Goal: Task Accomplishment & Management: Manage account settings

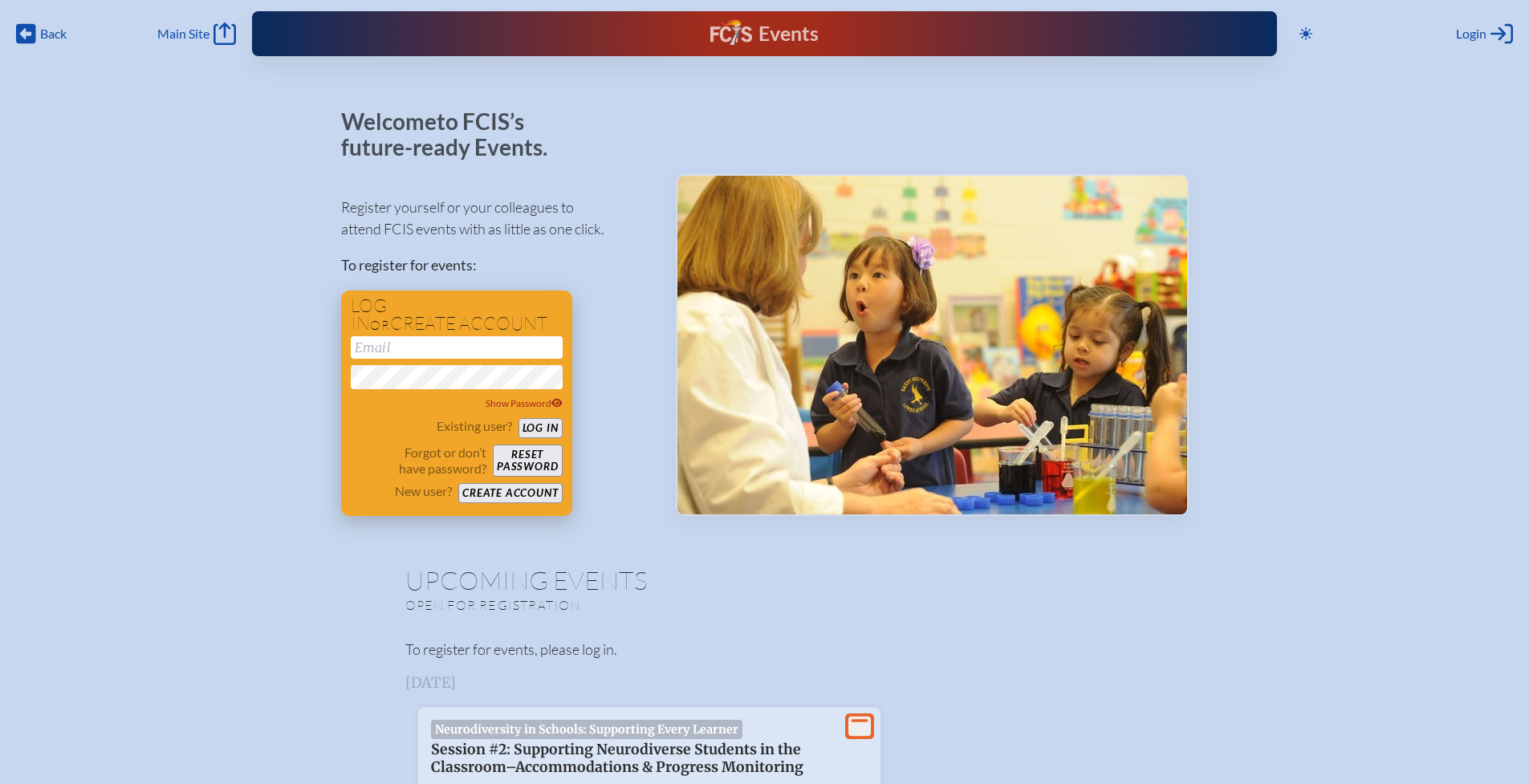
type input "[EMAIL_ADDRESS][DOMAIN_NAME]"
click at [541, 431] on button "Log in" at bounding box center [541, 427] width 44 height 20
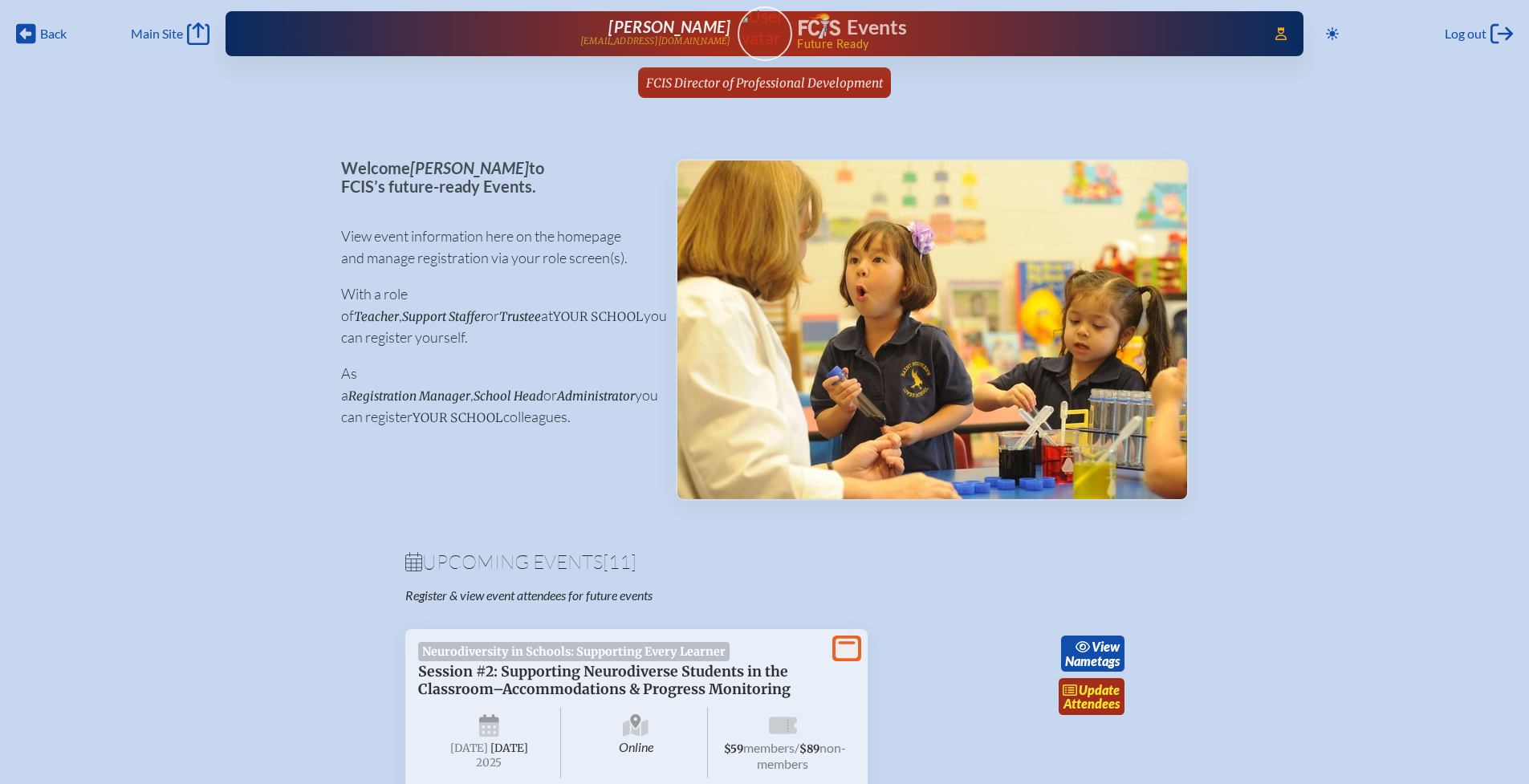
click at [1096, 700] on link "update Attendees" at bounding box center [1092, 697] width 66 height 37
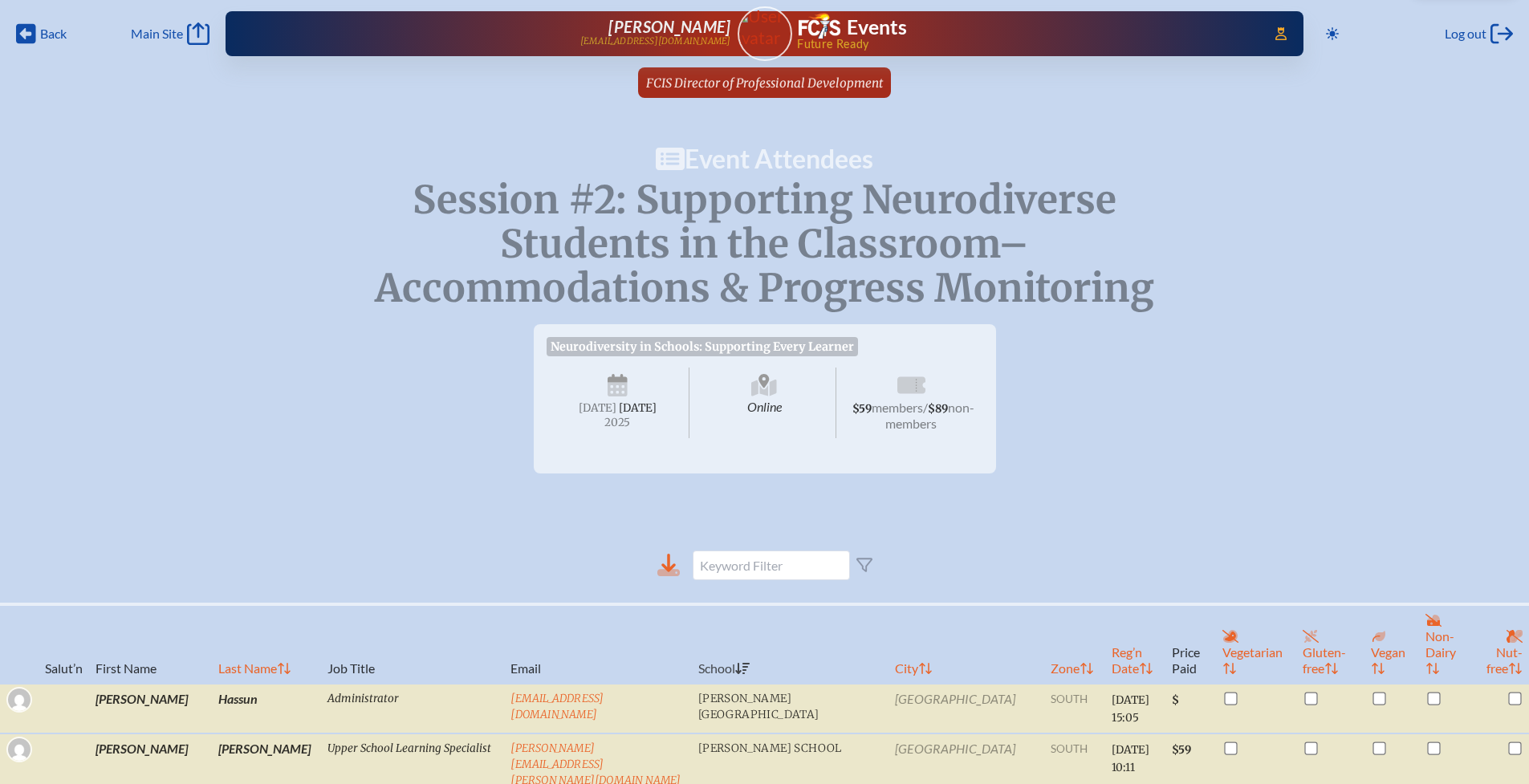
click at [675, 572] on icon at bounding box center [669, 562] width 14 height 19
click at [664, 574] on icon at bounding box center [668, 564] width 22 height 22
click at [729, 82] on span "FCIS Director of Professional Development" at bounding box center [765, 82] width 237 height 15
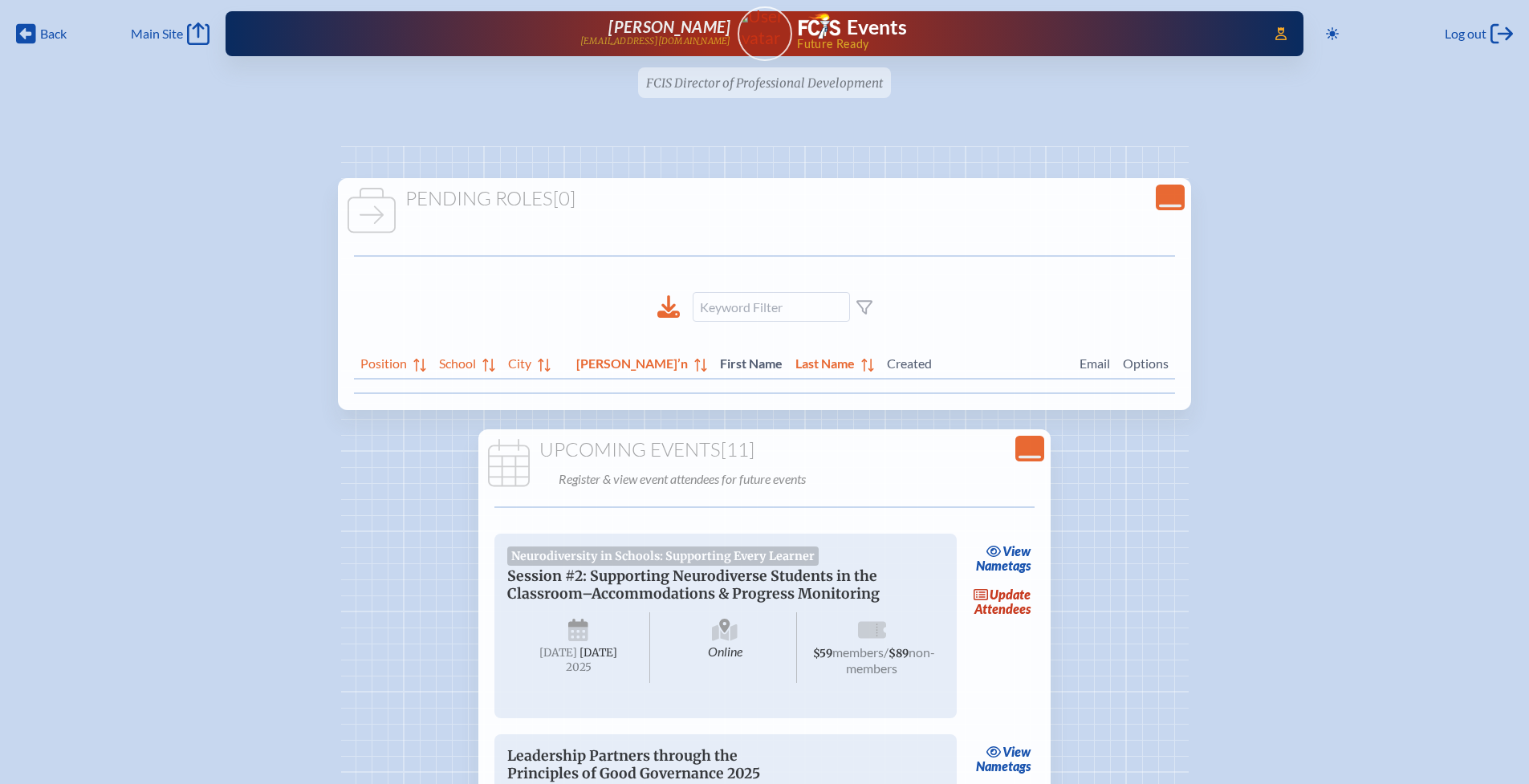
click at [997, 607] on link "update Attendees" at bounding box center [1003, 602] width 66 height 37
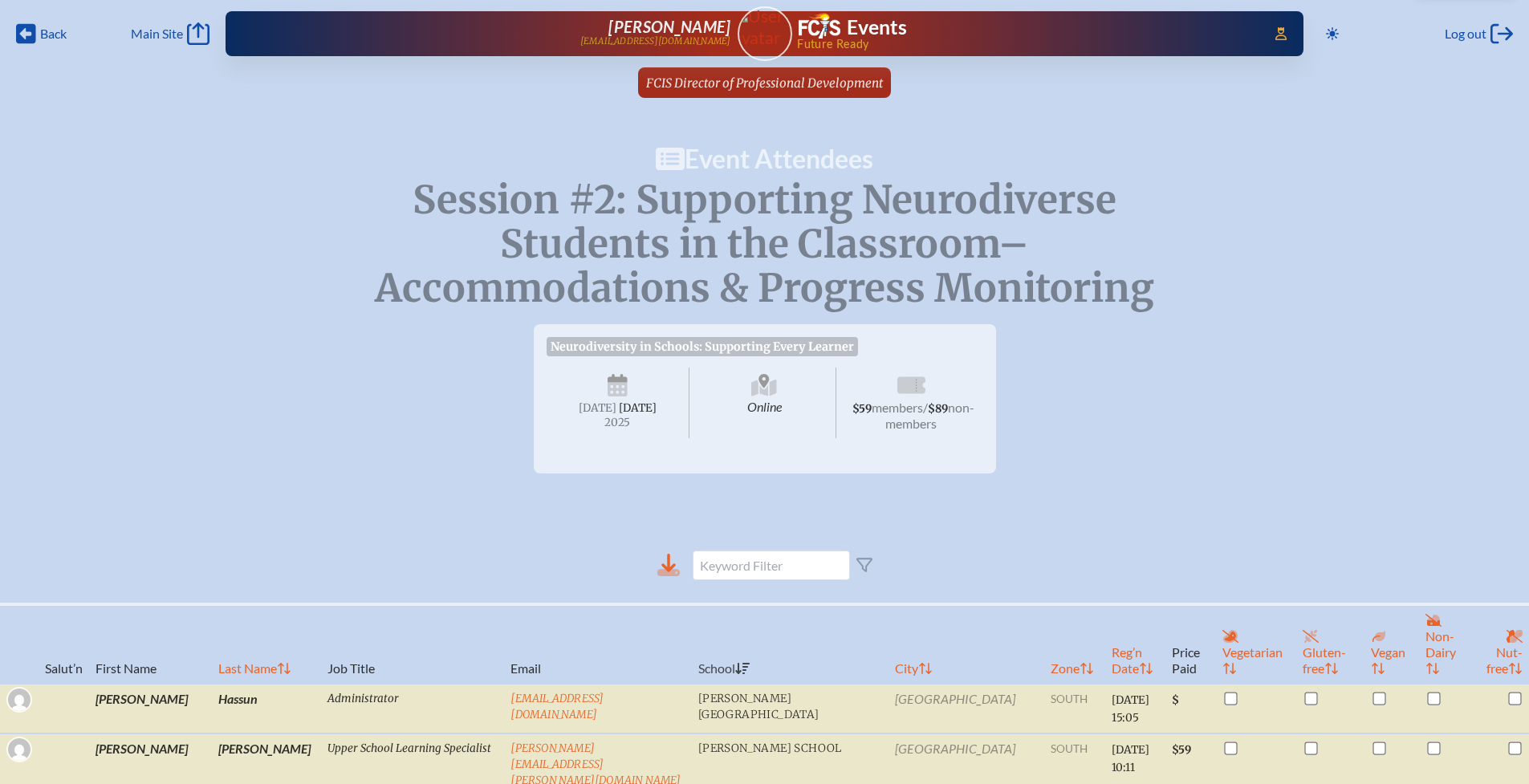
click at [670, 572] on icon at bounding box center [669, 562] width 14 height 19
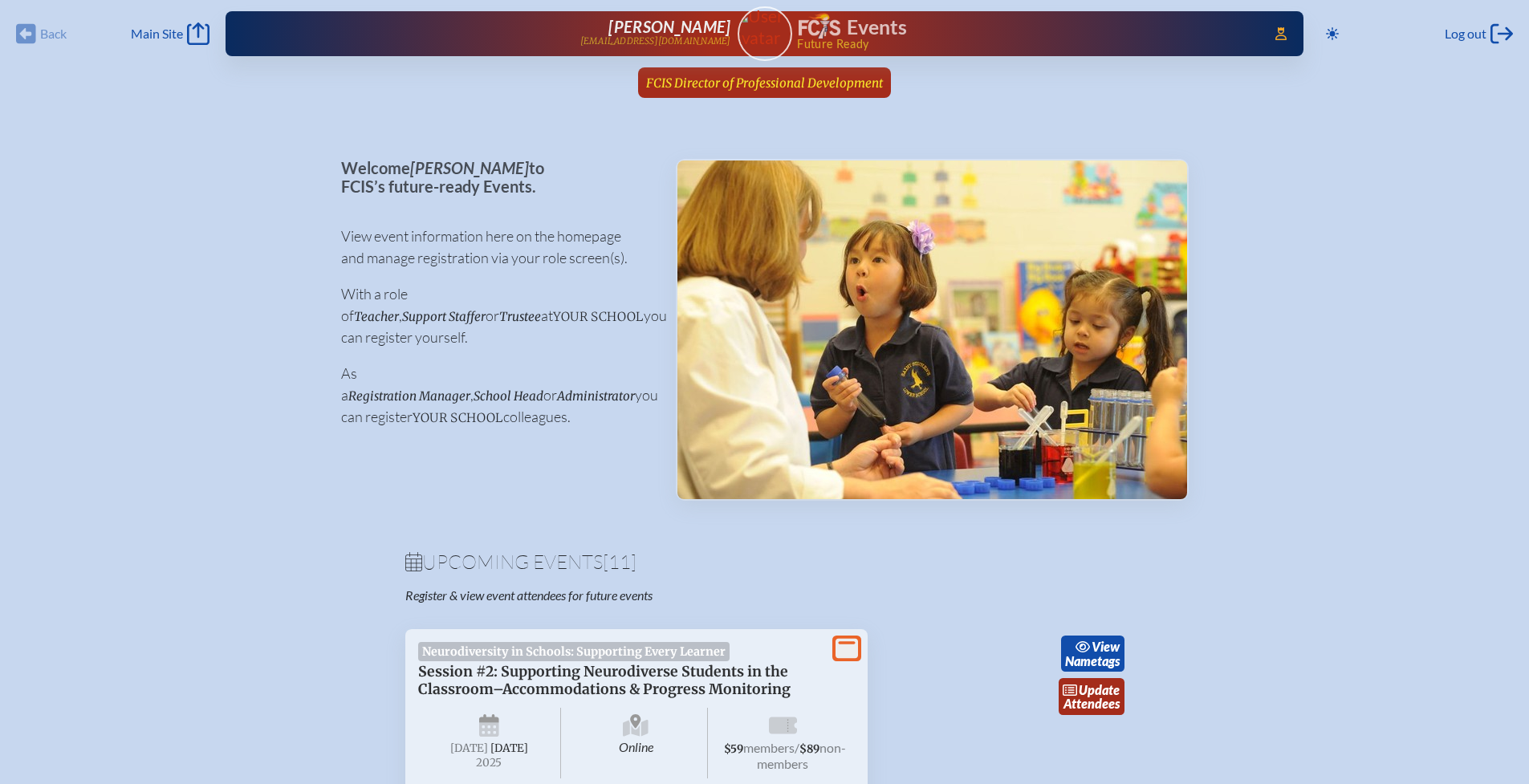
click at [738, 84] on span "FCIS Director of Professional Development" at bounding box center [765, 82] width 237 height 15
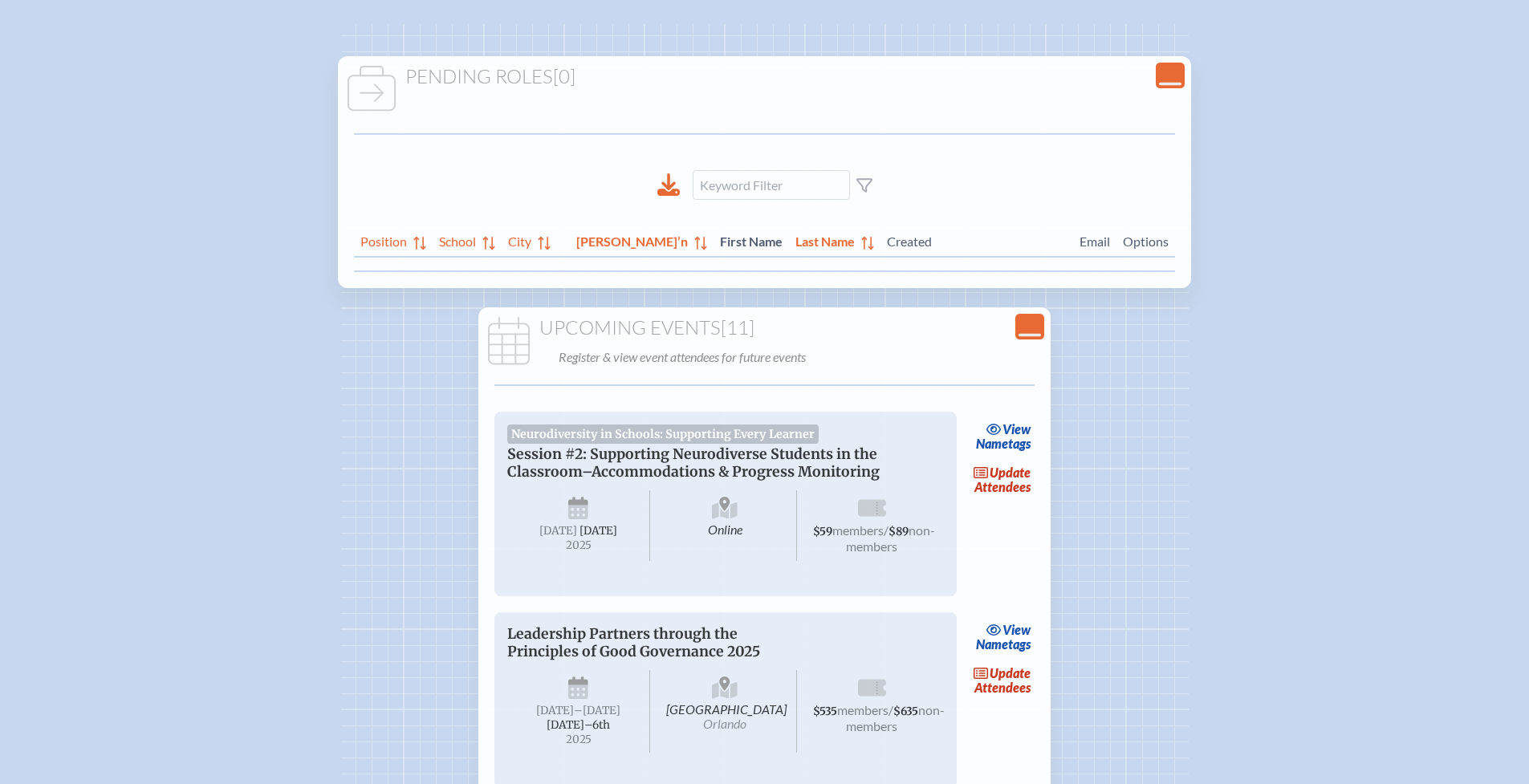
scroll to position [131, 0]
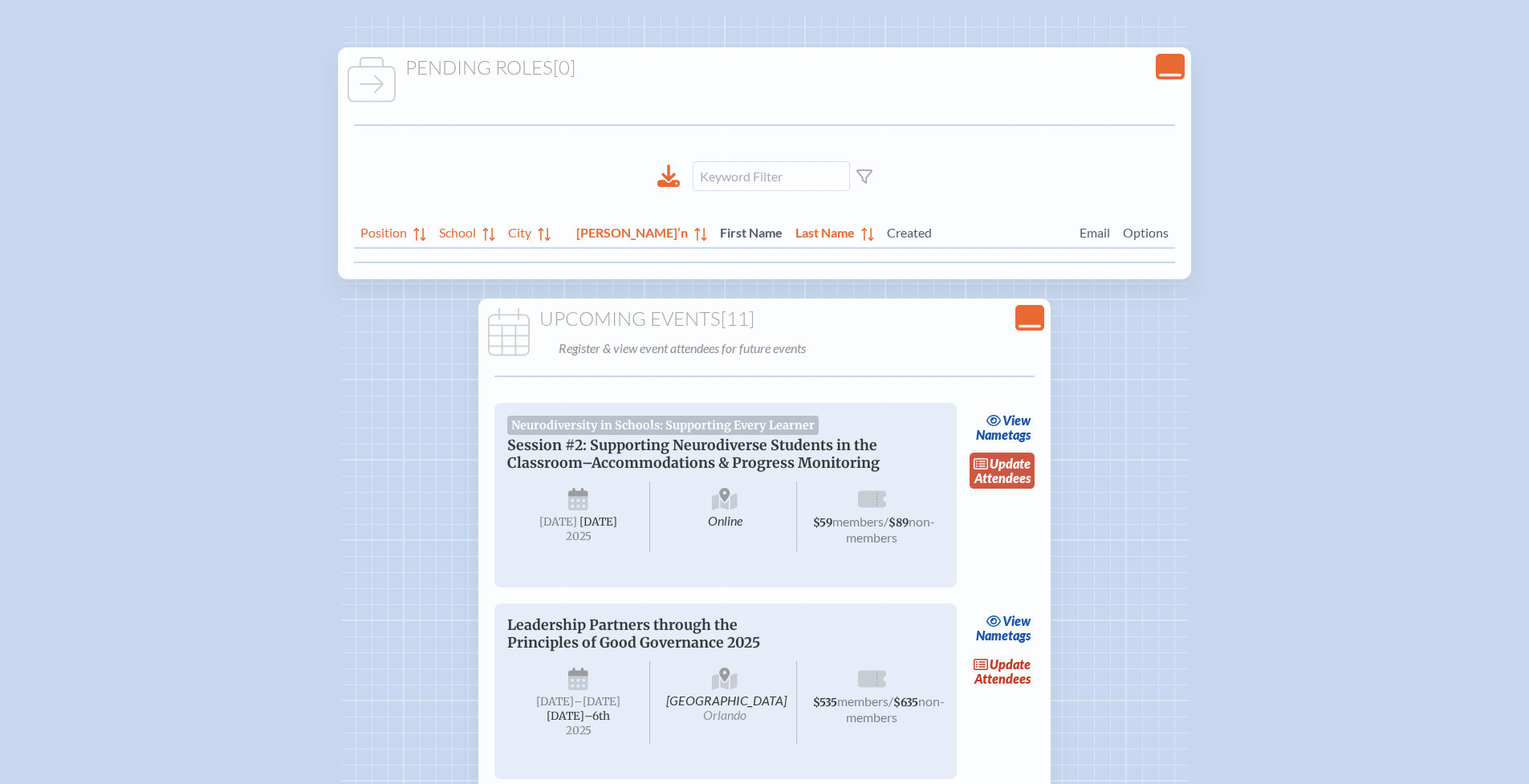
click at [1010, 471] on link "update Attendees" at bounding box center [1003, 471] width 66 height 37
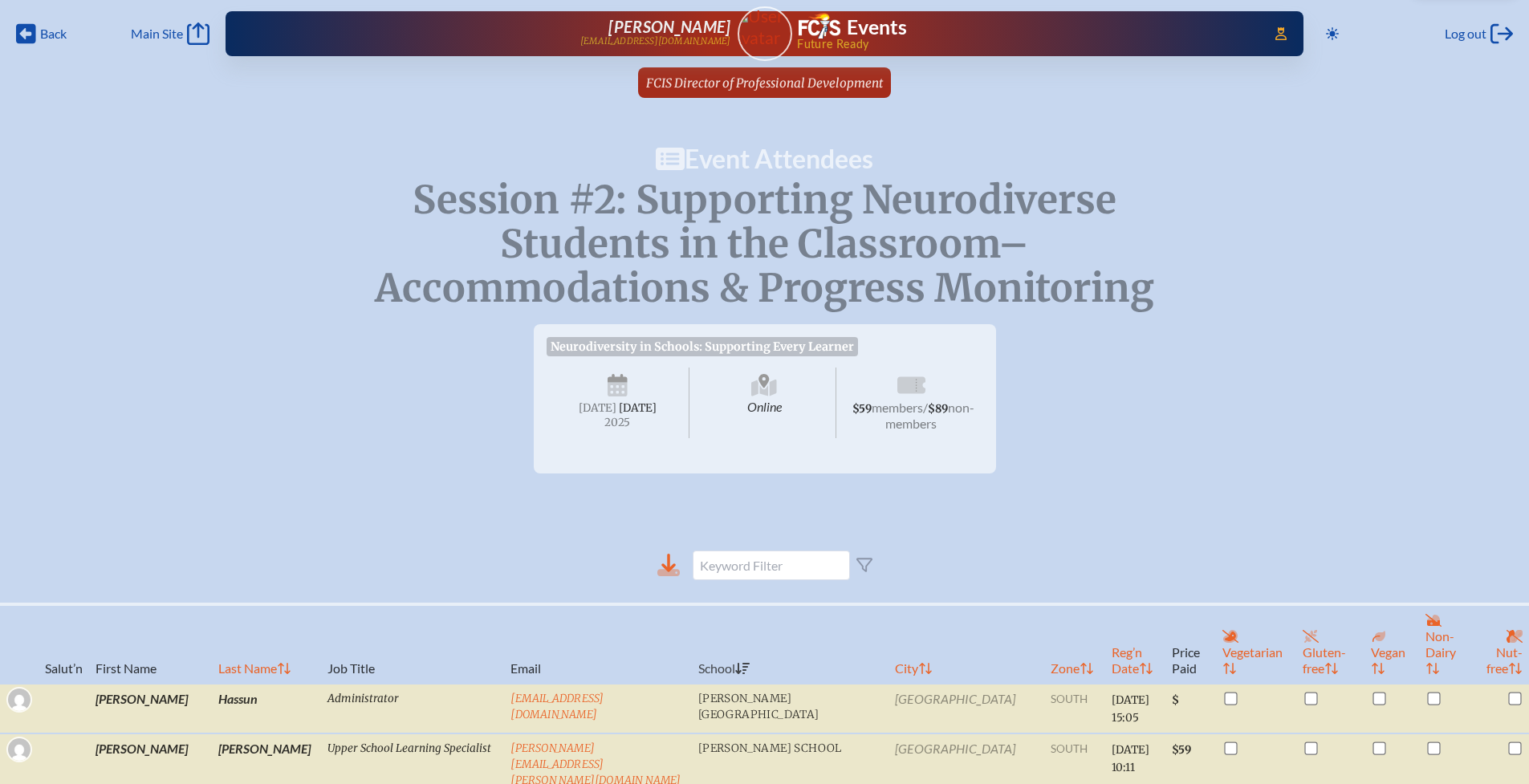
click at [676, 576] on icon at bounding box center [668, 564] width 22 height 22
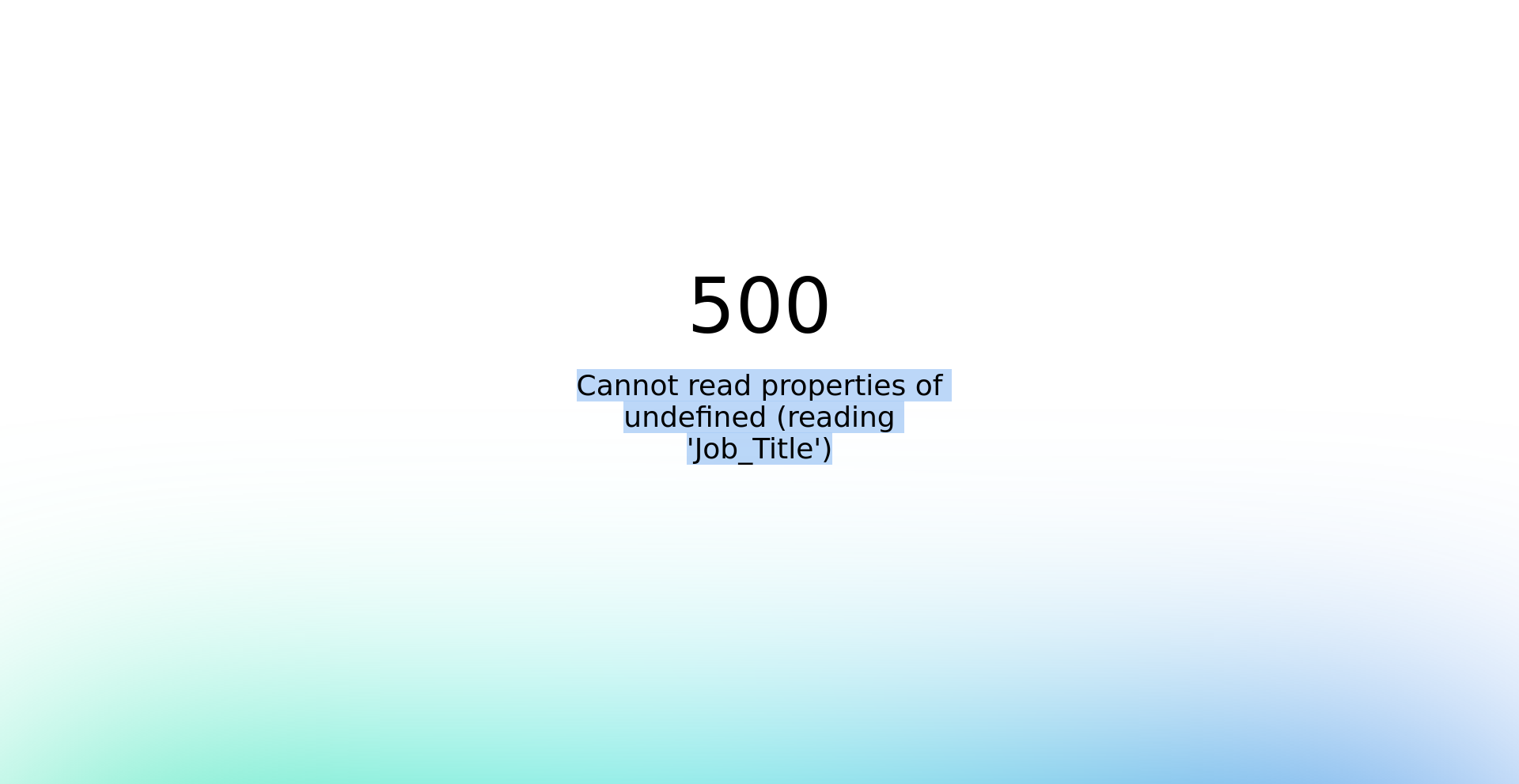
drag, startPoint x: 590, startPoint y: 399, endPoint x: 980, endPoint y: 446, distance: 392.8
click at [980, 446] on div "500 Cannot read properties of undefined (reading 'Job_Title')" at bounding box center [759, 392] width 1519 height 784
copy p "Cannot read properties of undefined (reading 'Job_Title')"
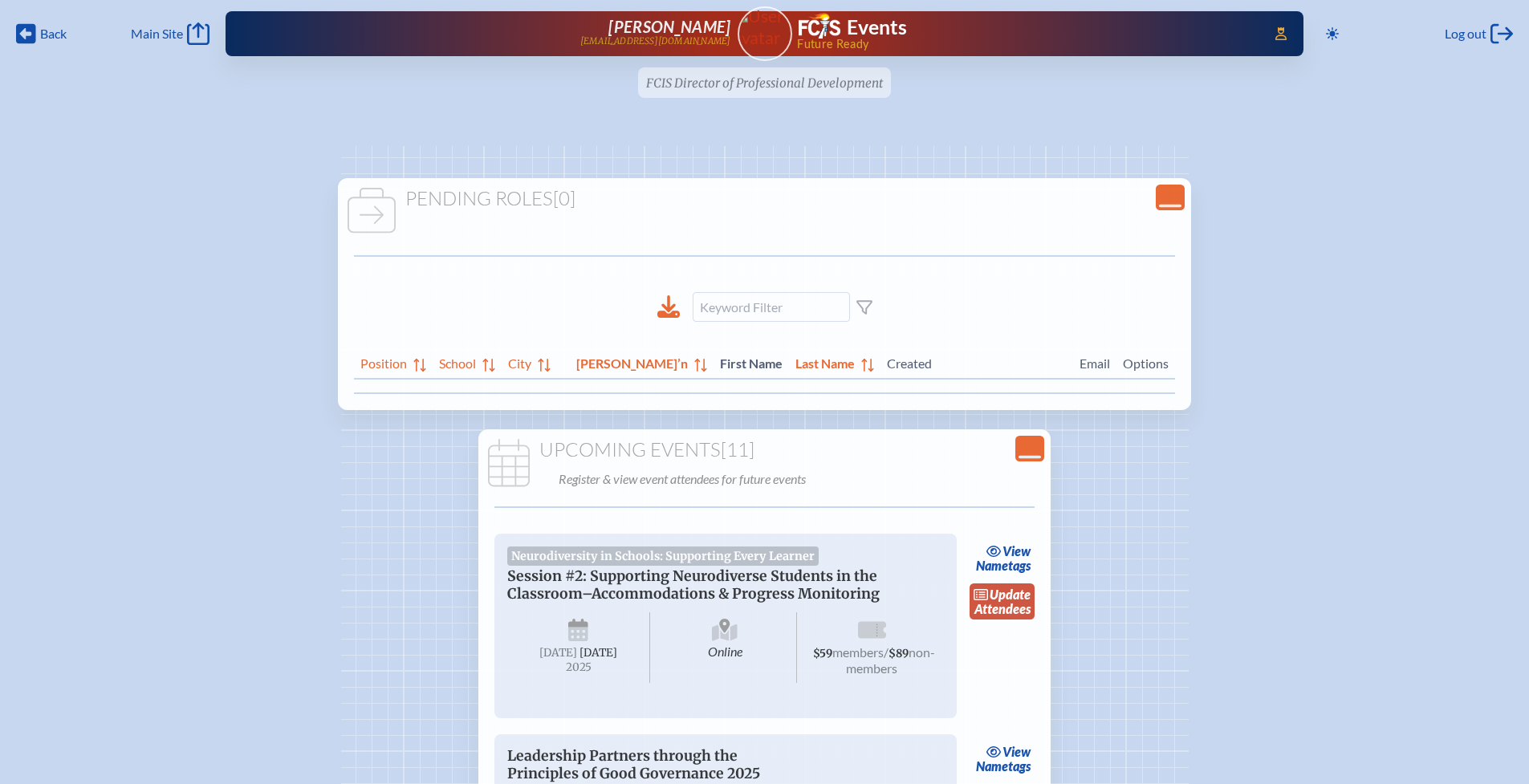
click at [992, 594] on span "update" at bounding box center [1010, 593] width 41 height 15
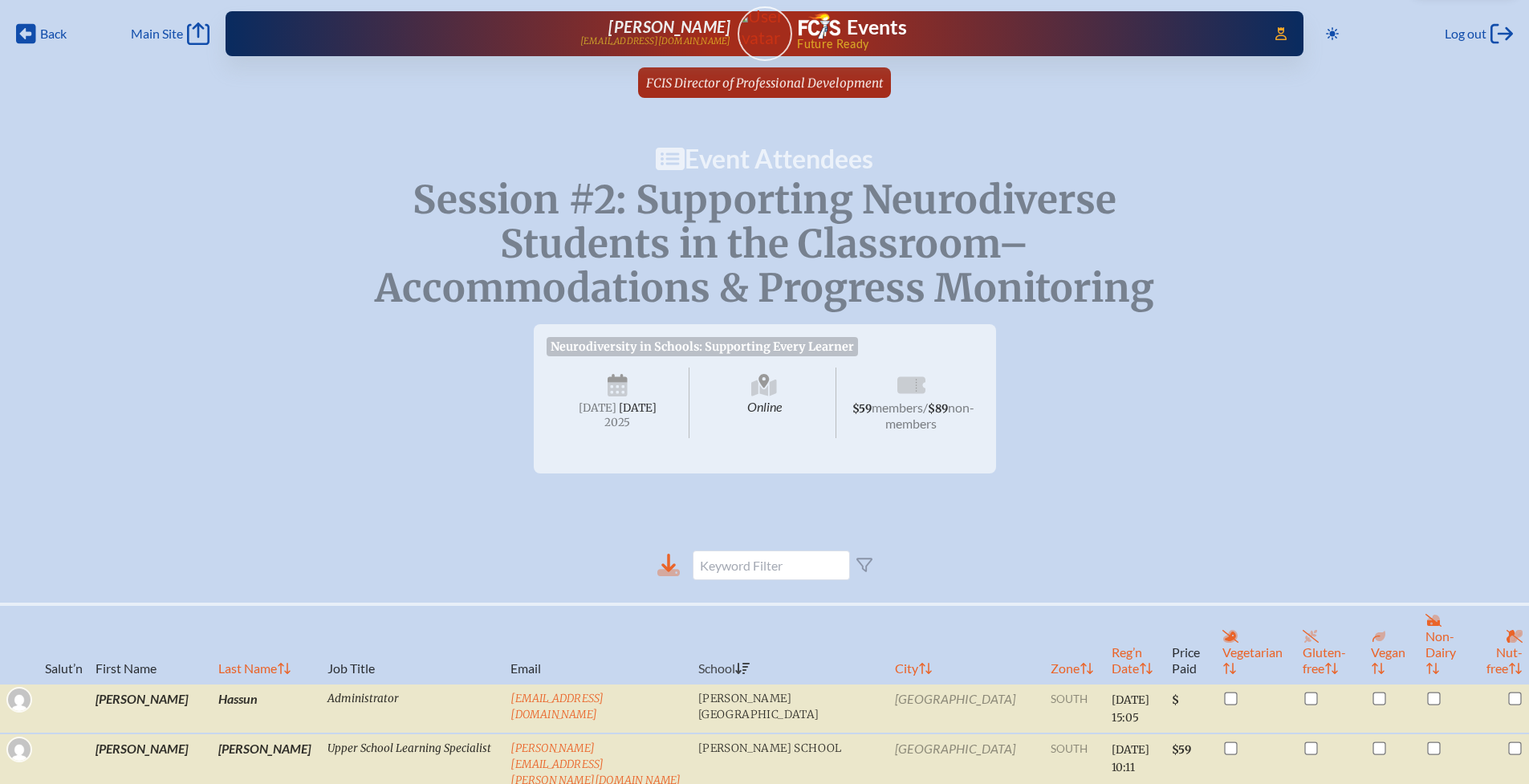
click at [676, 576] on icon at bounding box center [668, 572] width 22 height 7
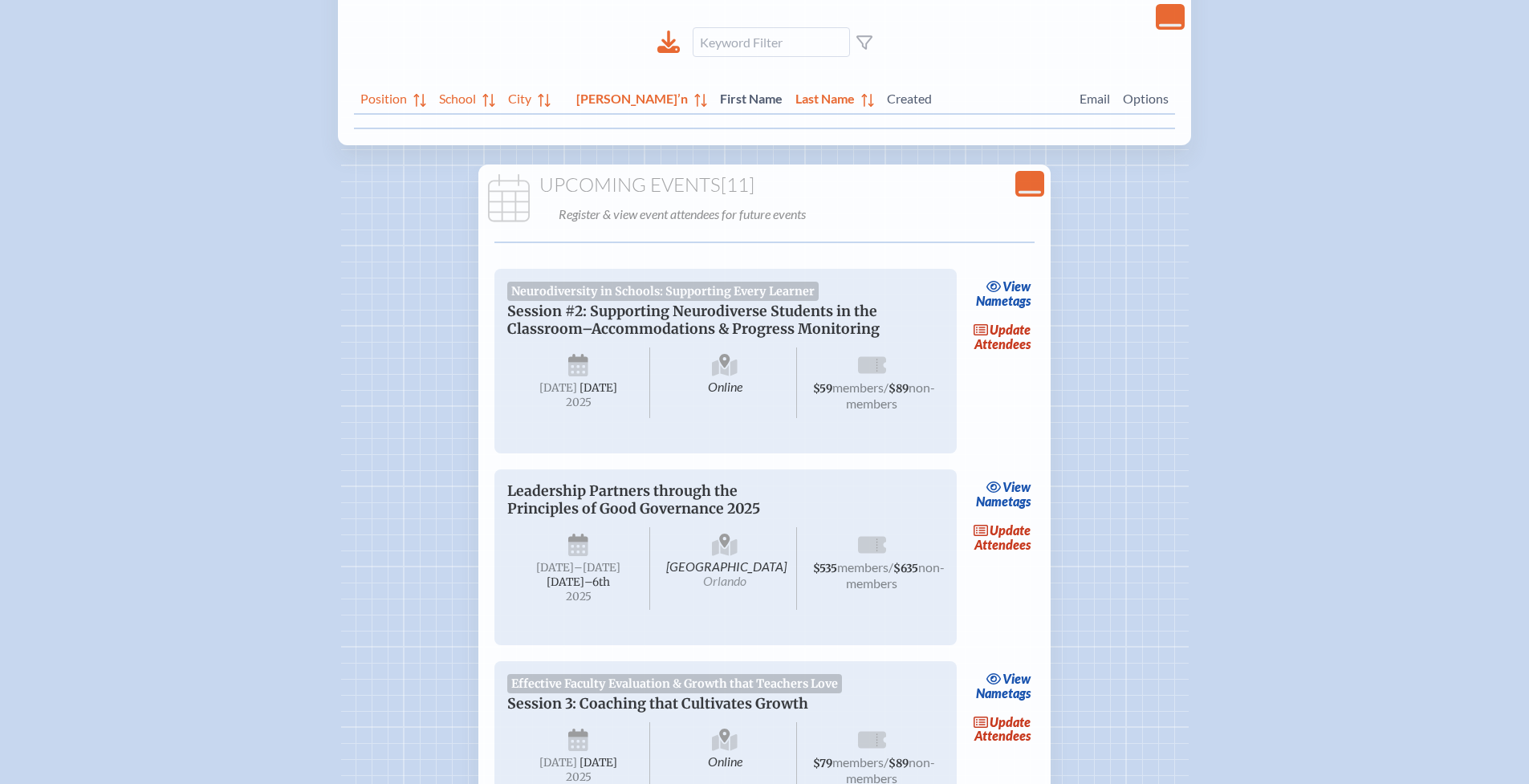
scroll to position [271, 0]
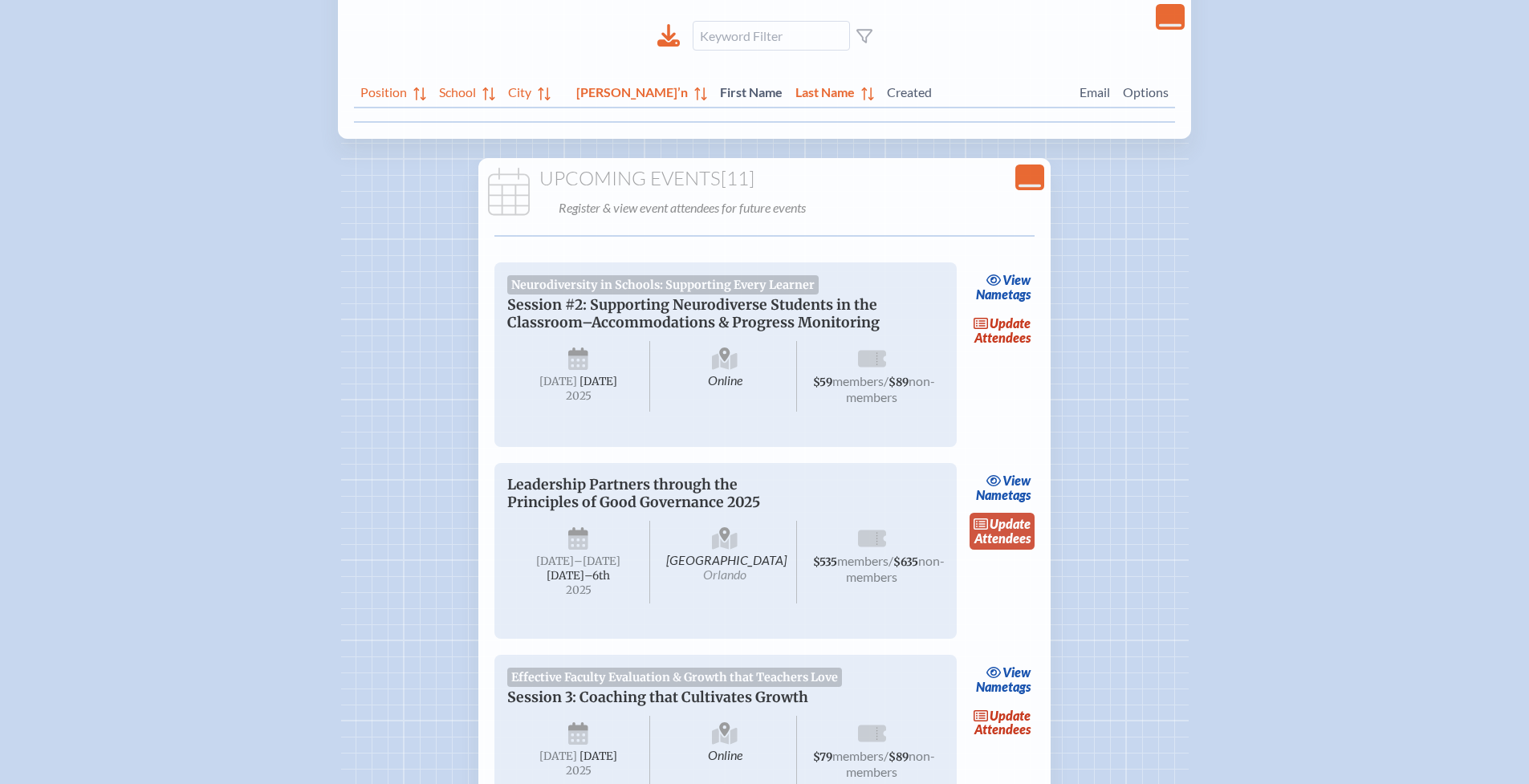
click at [1015, 547] on link "update Attendees" at bounding box center [1003, 531] width 66 height 37
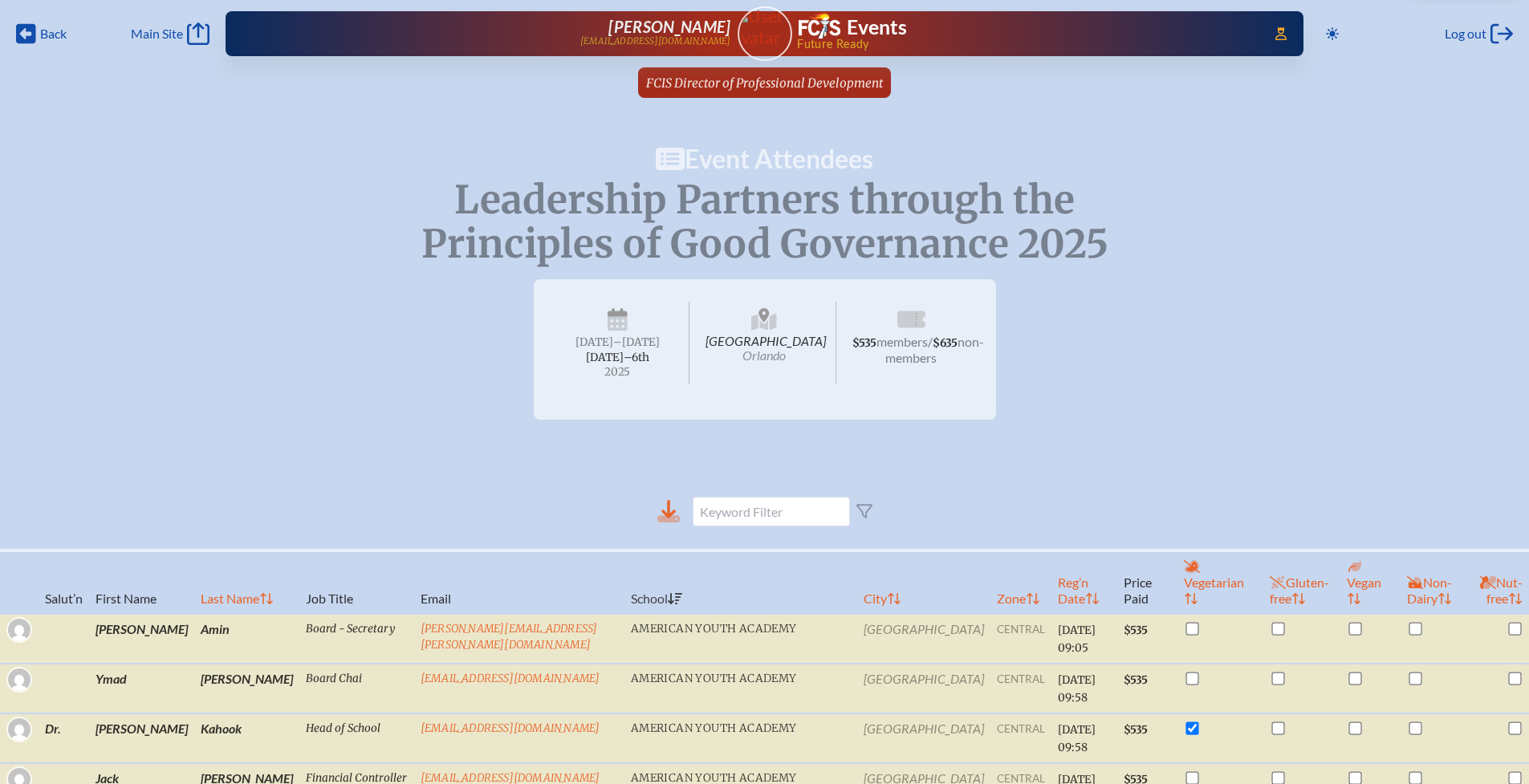
click at [670, 518] on icon at bounding box center [669, 509] width 14 height 19
click at [806, 81] on span "FCIS Director of Professional Development" at bounding box center [765, 82] width 237 height 15
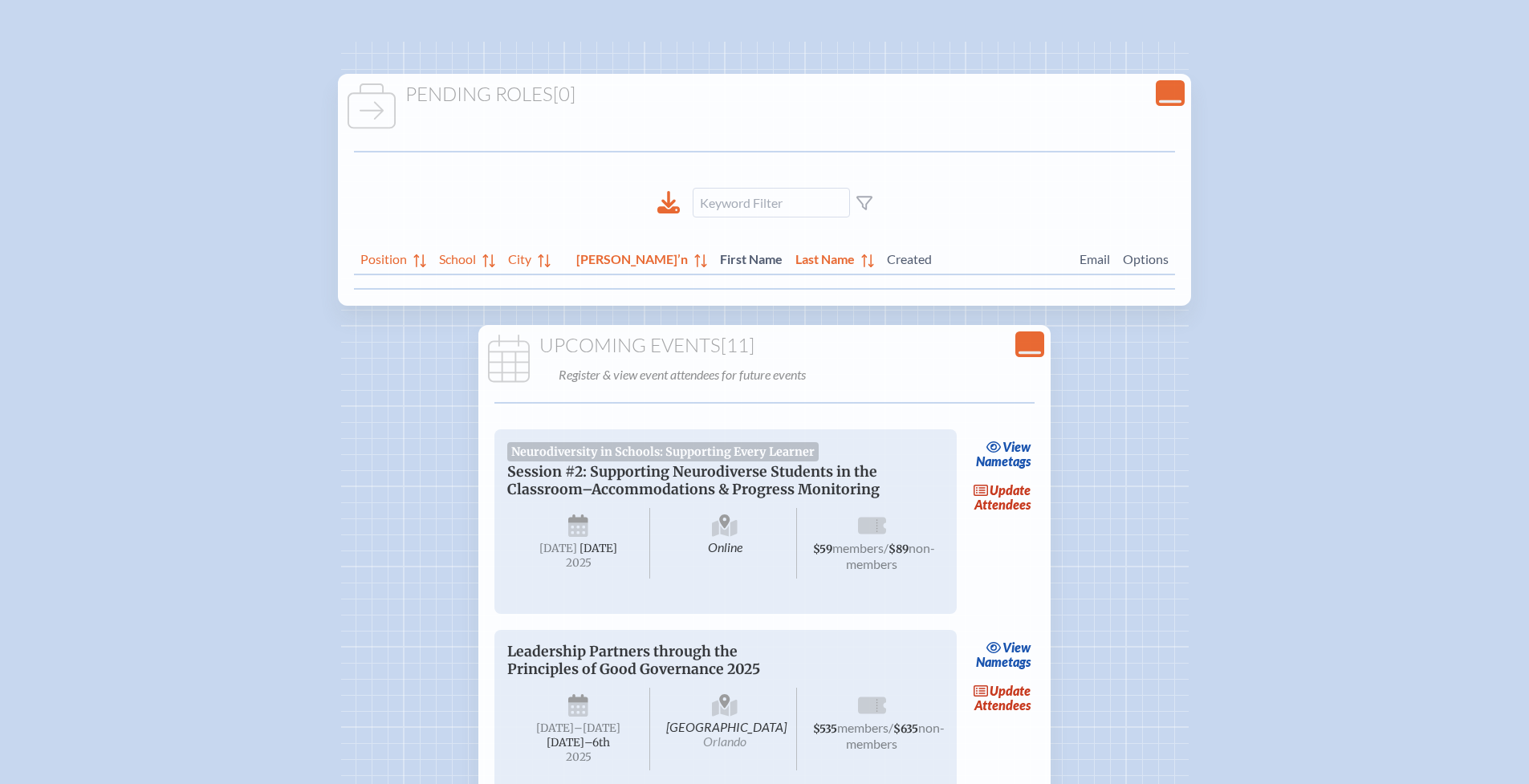
scroll to position [146, 0]
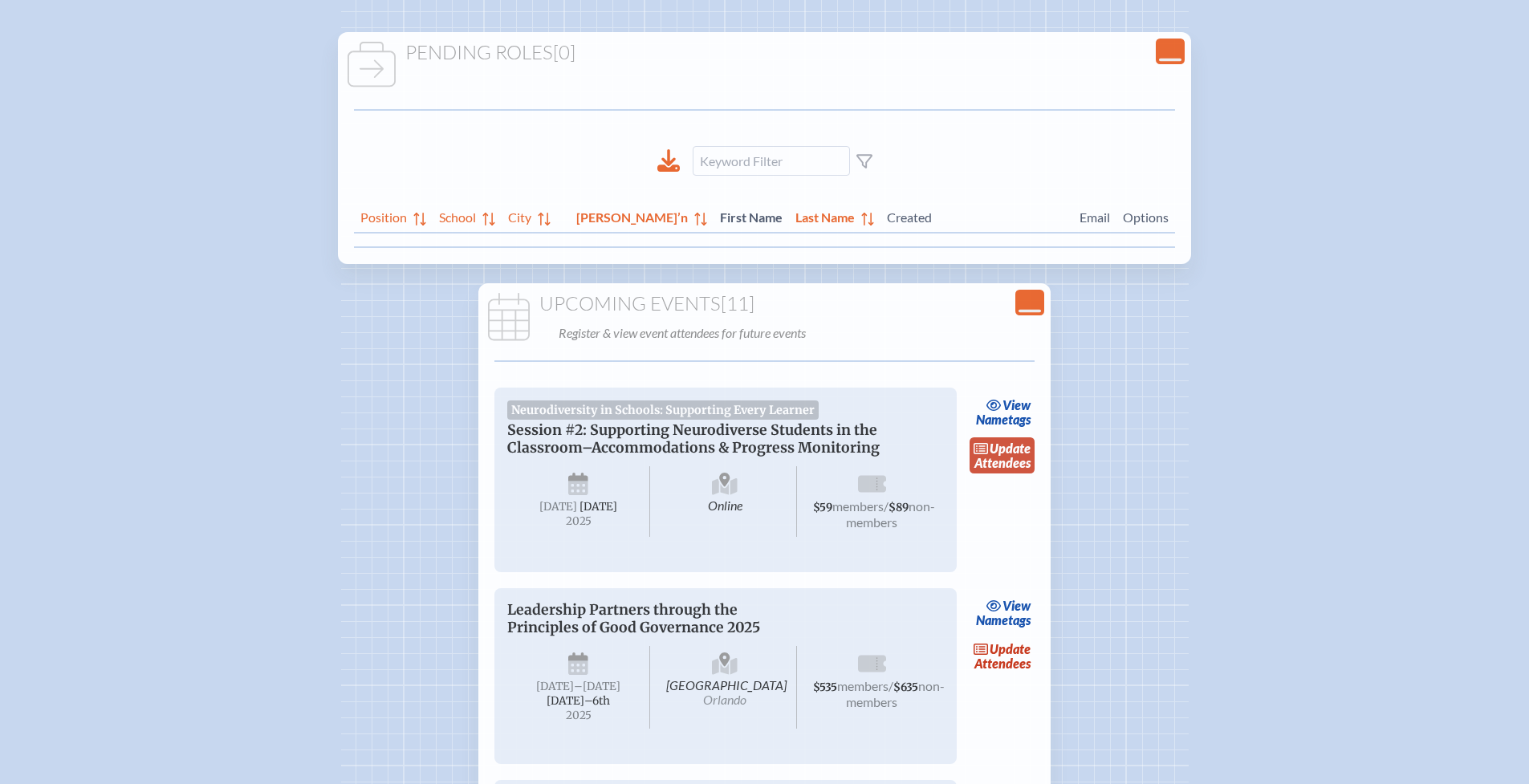
click at [994, 461] on link "update Attendees" at bounding box center [1003, 456] width 66 height 37
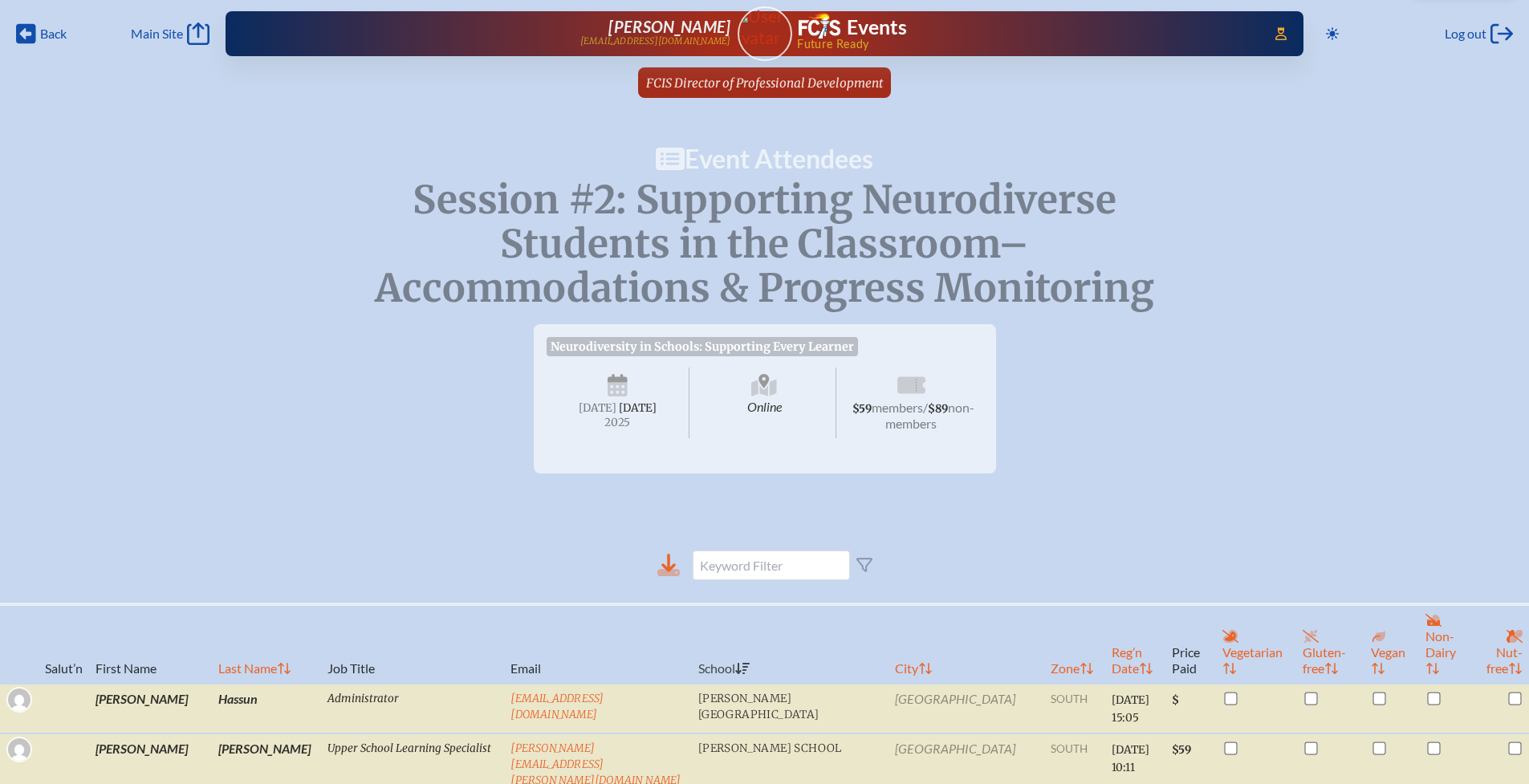
click at [675, 576] on icon at bounding box center [668, 572] width 22 height 7
